Goal: Information Seeking & Learning: Learn about a topic

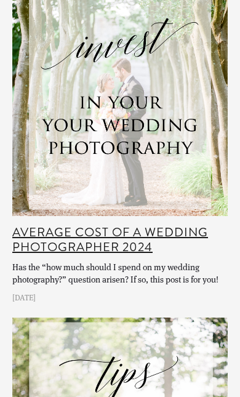
scroll to position [4328, 0]
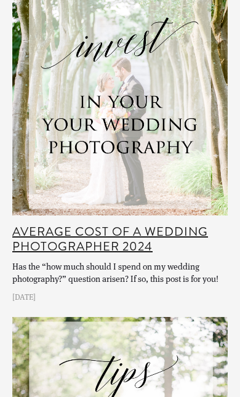
click at [166, 223] on link "Average Cost of a Wedding Photographer 2024" at bounding box center [110, 239] width 196 height 33
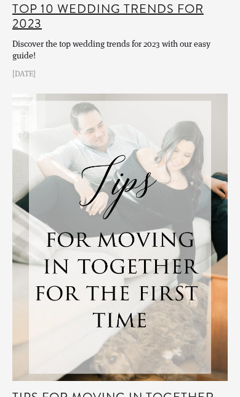
scroll to position [3677, 0]
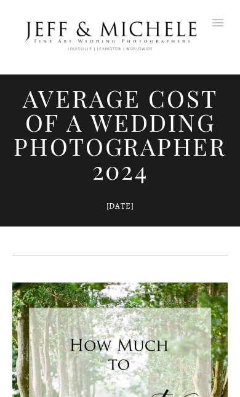
click at [216, 23] on link at bounding box center [218, 37] width 20 height 50
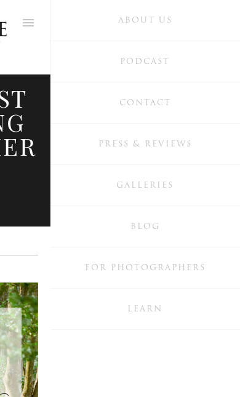
click at [114, 195] on link "Galleries" at bounding box center [145, 185] width 190 height 41
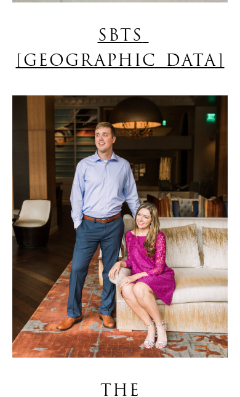
scroll to position [4138, 0]
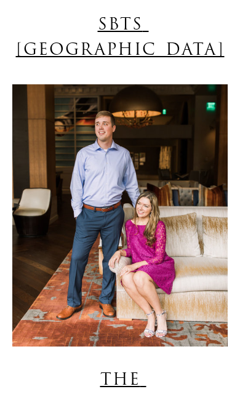
click at [184, 368] on link "The Omni Hotel" at bounding box center [120, 392] width 209 height 49
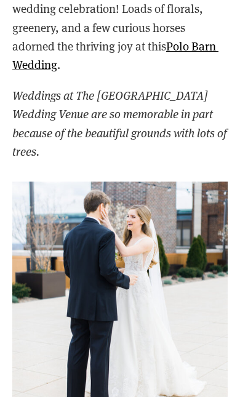
scroll to position [2343, 0]
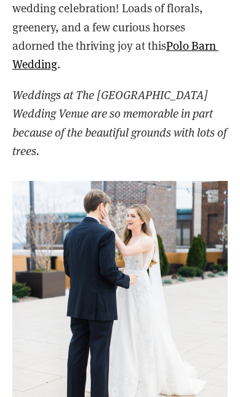
click at [178, 209] on img at bounding box center [120, 289] width 216 height 217
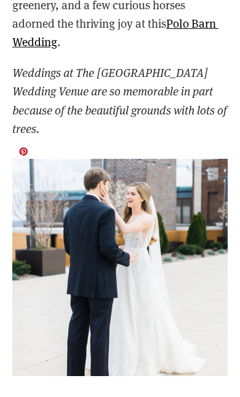
scroll to position [2365, 0]
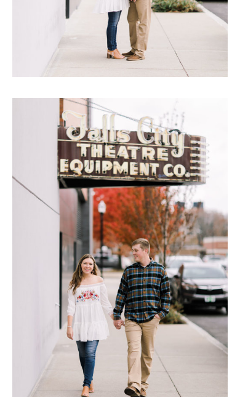
scroll to position [5057, 0]
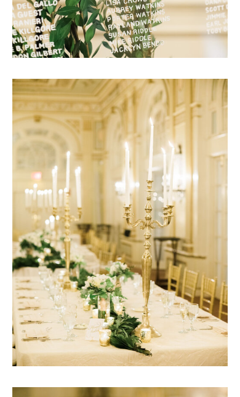
scroll to position [13296, 0]
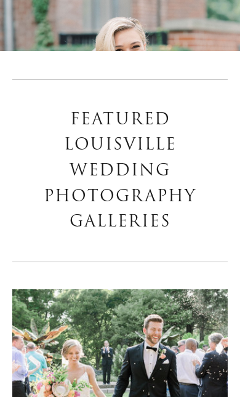
scroll to position [300, 0]
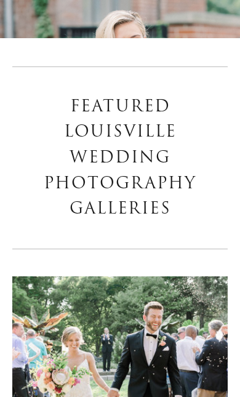
click at [158, 159] on h3 "Featured Louisville Wedding Photography Galleries" at bounding box center [120, 158] width 216 height 128
click at [161, 140] on h3 "Featured Louisville Wedding Photography Galleries" at bounding box center [120, 158] width 216 height 128
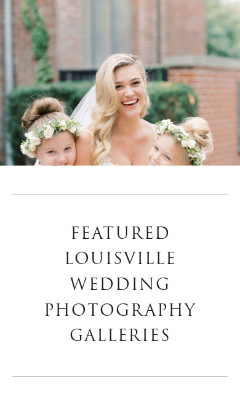
scroll to position [0, 0]
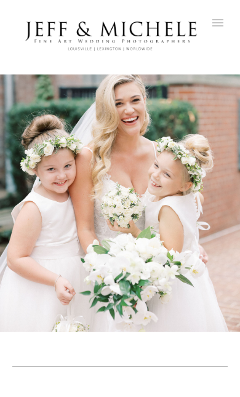
click at [220, 18] on link at bounding box center [218, 37] width 20 height 50
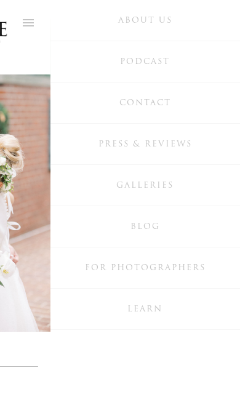
click at [171, 23] on span "About Us" at bounding box center [145, 20] width 54 height 12
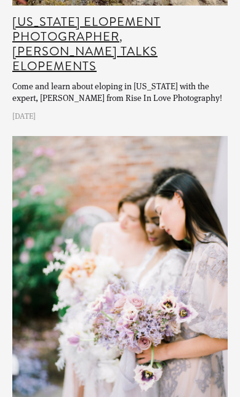
scroll to position [12334, 0]
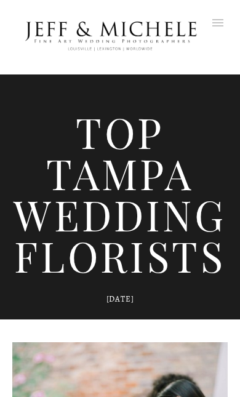
scroll to position [3, 0]
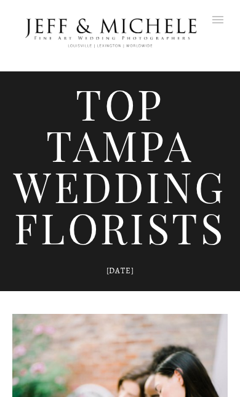
click at [220, 20] on link at bounding box center [218, 34] width 20 height 50
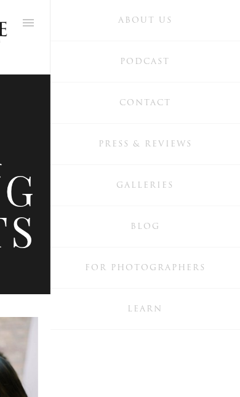
click at [201, 269] on span "For Photographers" at bounding box center [145, 268] width 121 height 12
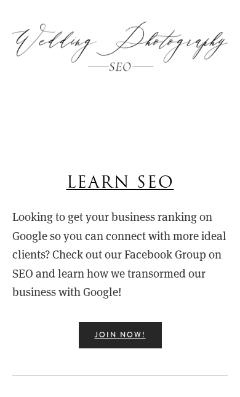
scroll to position [222, 0]
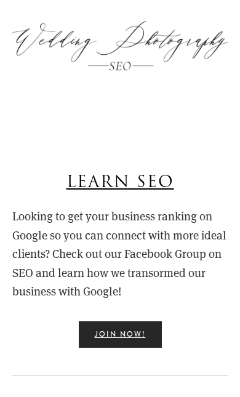
click at [140, 330] on link "Join Now!" at bounding box center [120, 334] width 83 height 26
